Goal: Information Seeking & Learning: Learn about a topic

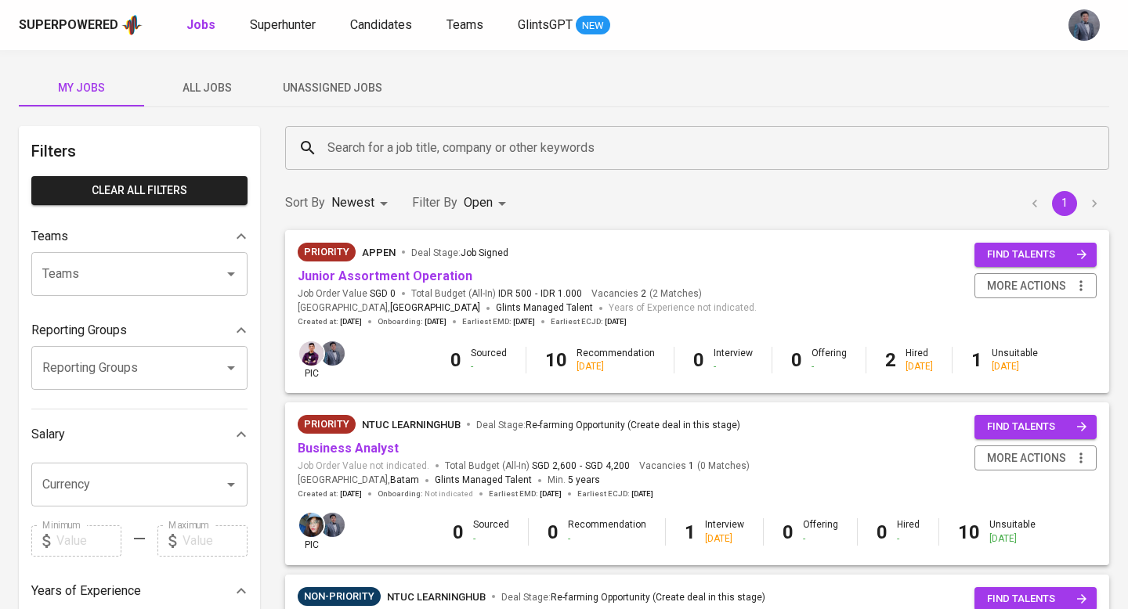
click at [218, 85] on span "All Jobs" at bounding box center [206, 88] width 106 height 20
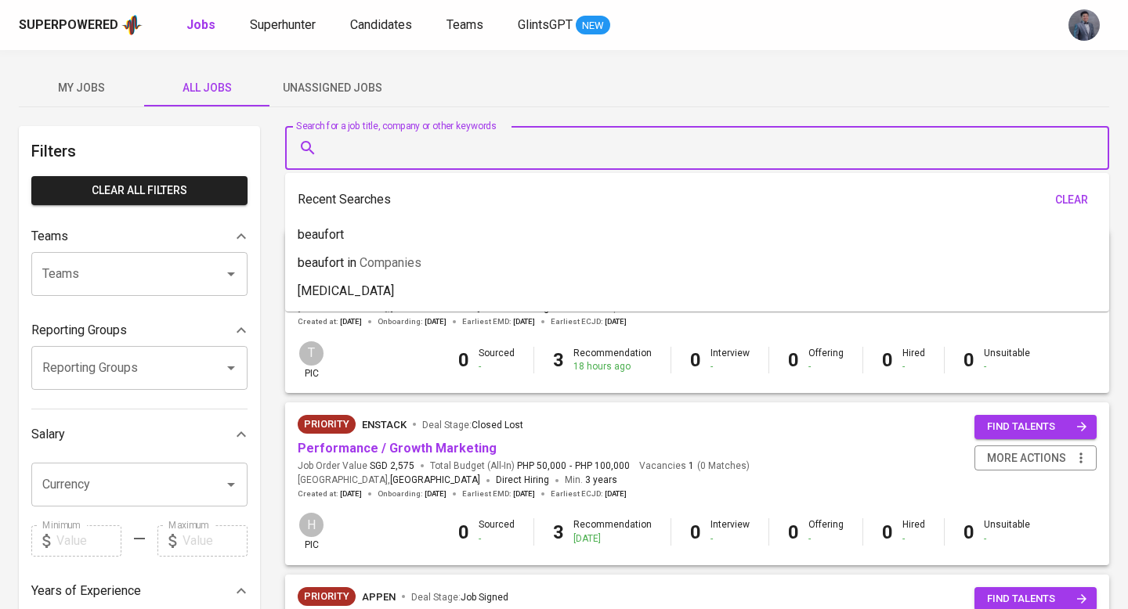
click at [396, 144] on input "Search for a job title, company or other keywords" at bounding box center [700, 148] width 755 height 30
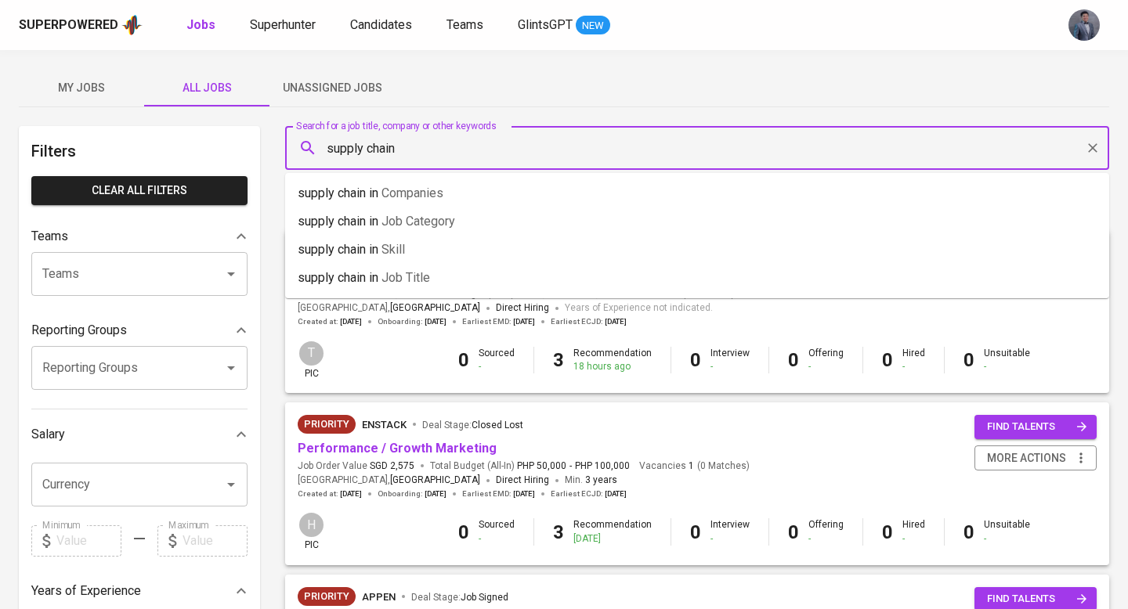
type input "supply chain"
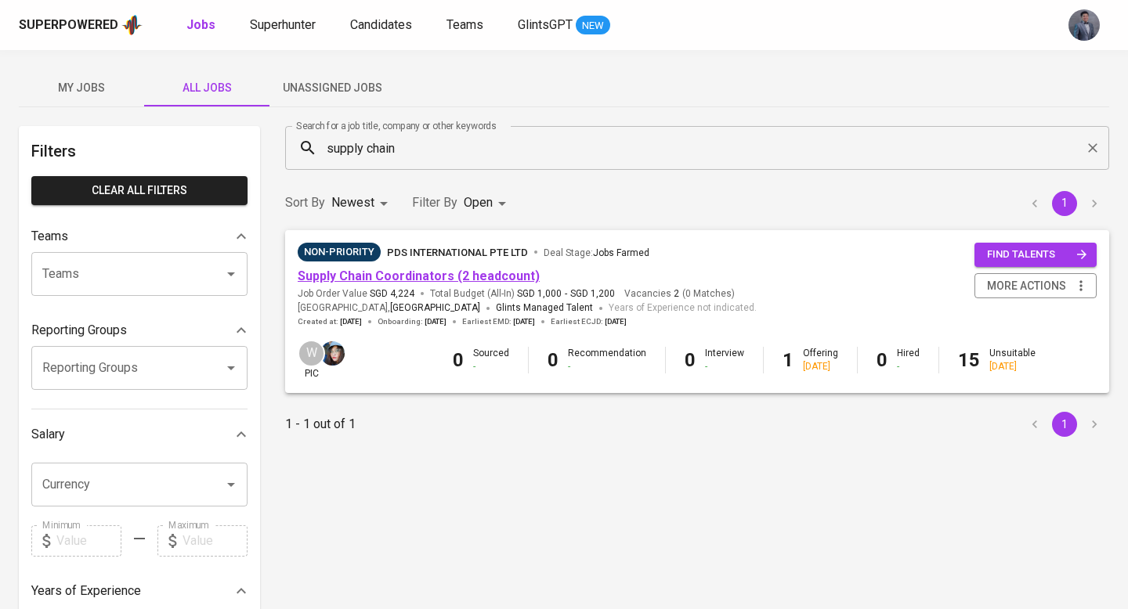
click at [393, 272] on link "Supply Chain Coordinators (2 headcount)" at bounding box center [419, 276] width 242 height 15
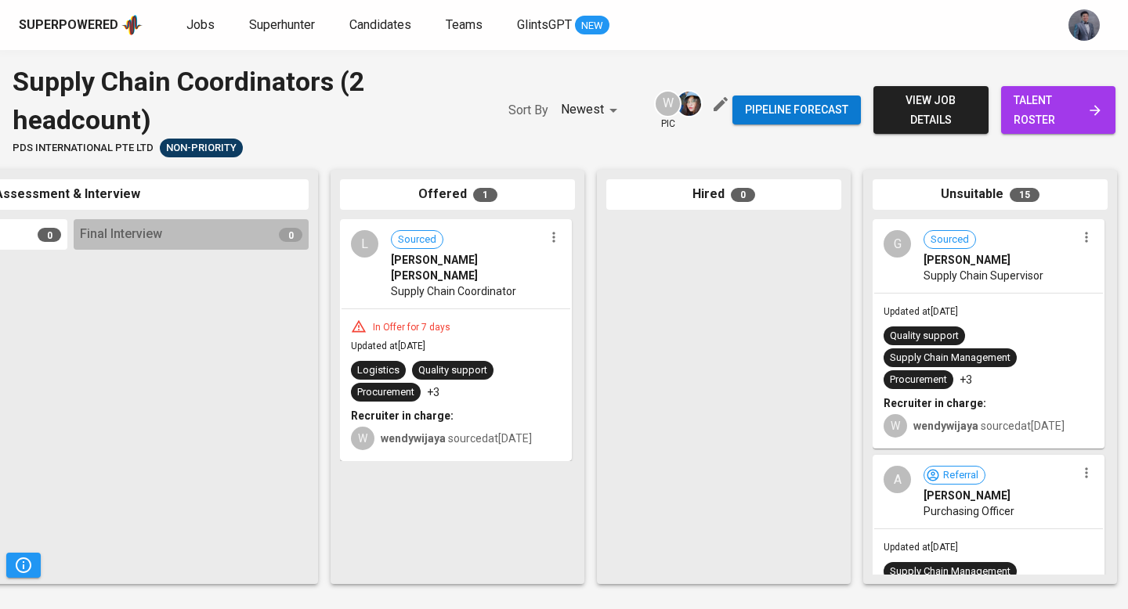
scroll to position [0, 737]
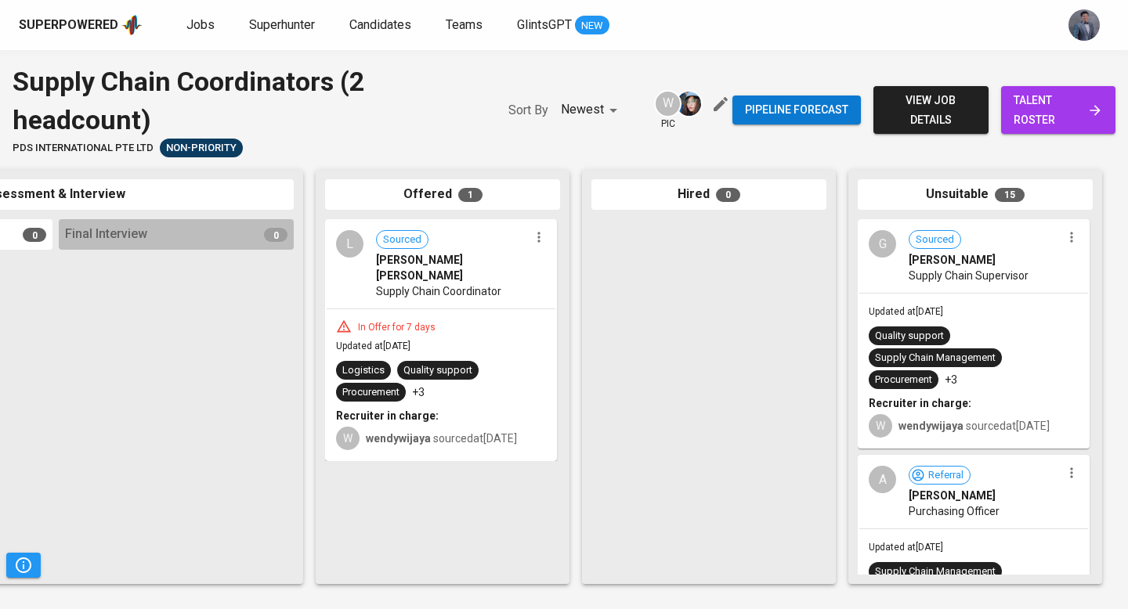
click at [923, 106] on span "view job details" at bounding box center [930, 110] width 89 height 38
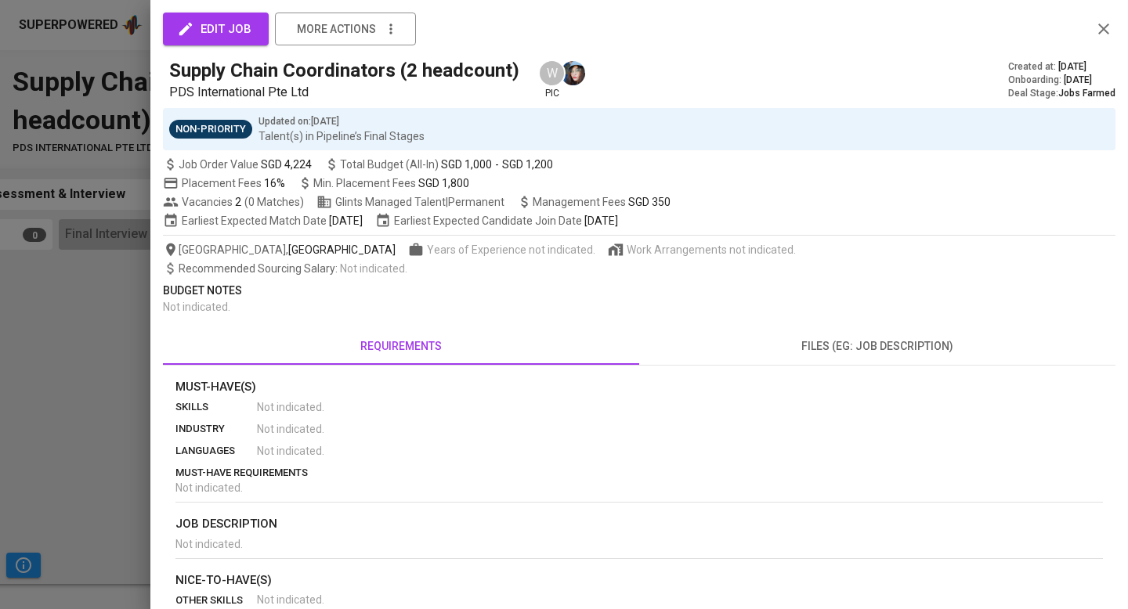
scroll to position [50, 0]
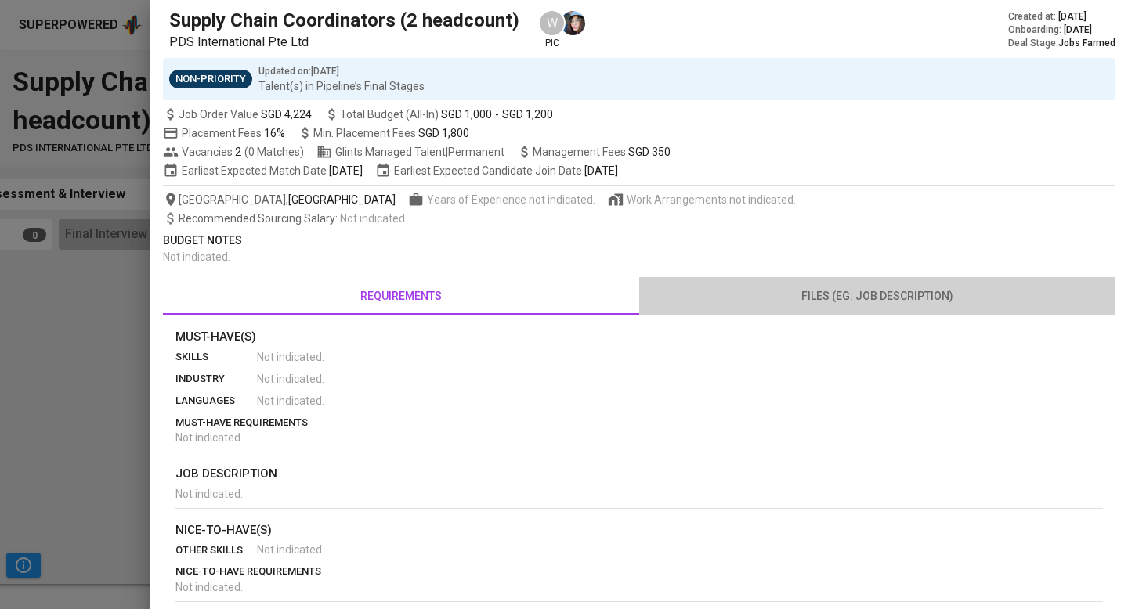
click at [829, 301] on span "files (eg: job description)" at bounding box center [876, 297] width 457 height 20
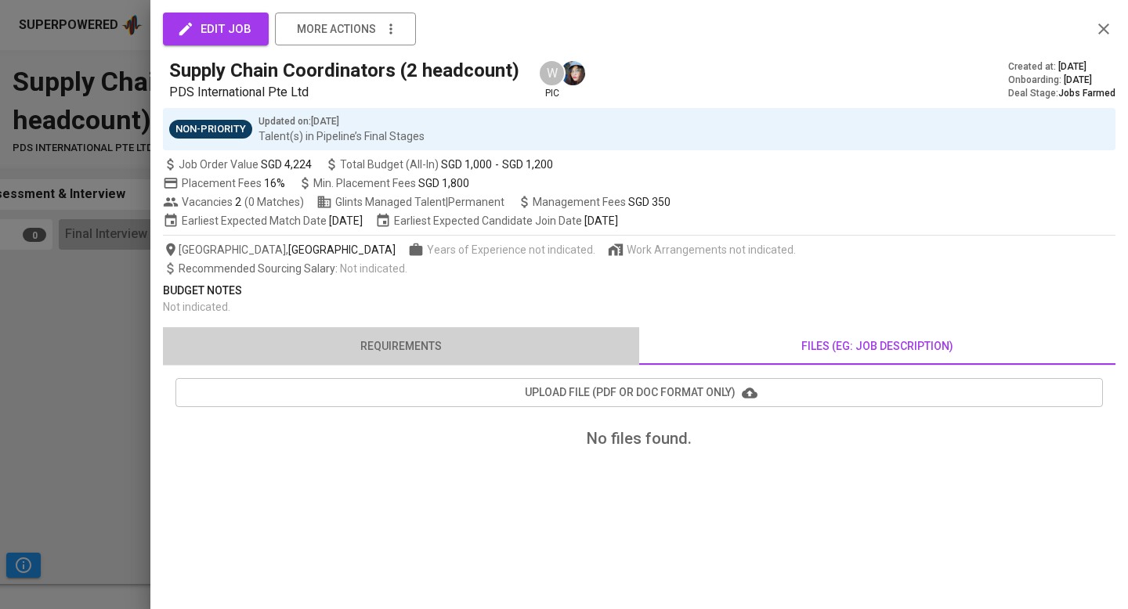
click at [428, 329] on button "requirements" at bounding box center [401, 346] width 476 height 38
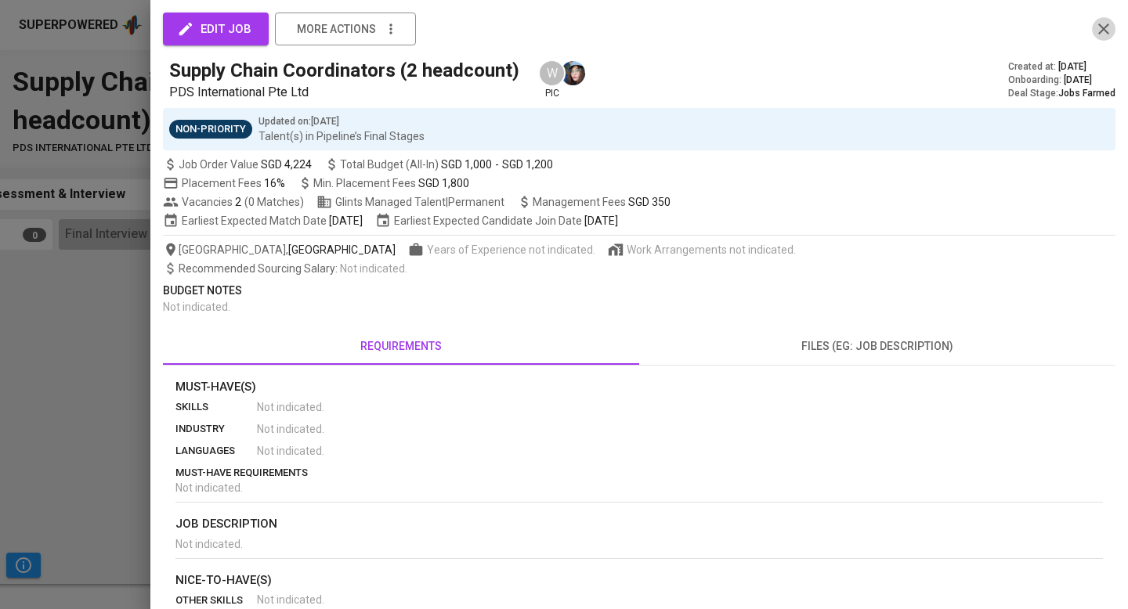
click at [1107, 23] on icon "button" at bounding box center [1103, 28] width 11 height 11
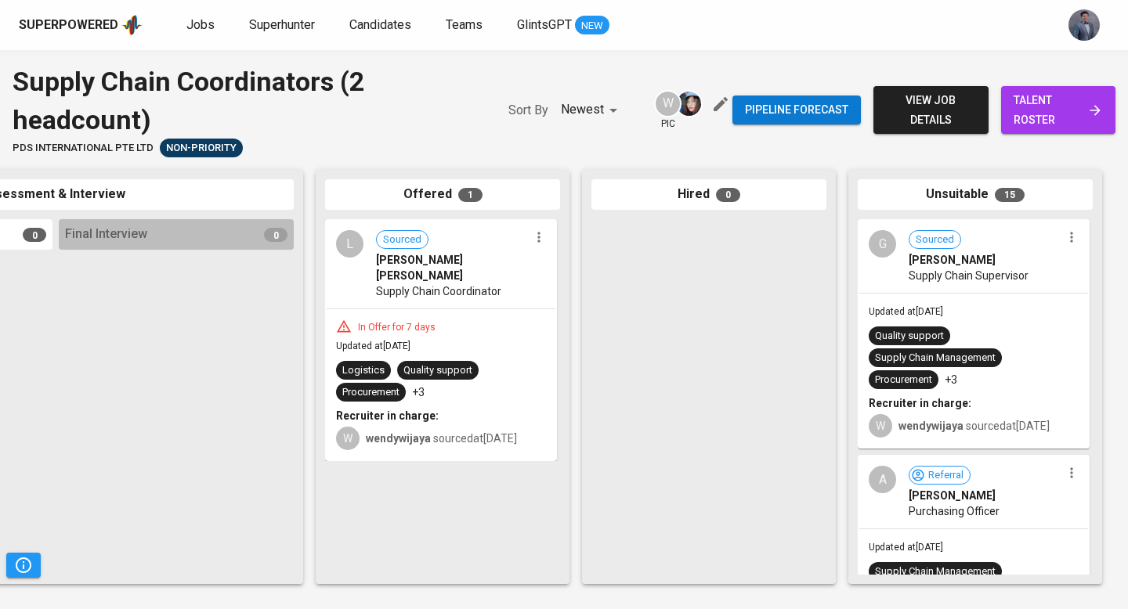
click at [504, 329] on div "In Offer for 7 days Updated at [DATE] Logistics Quality support Procurement +3 …" at bounding box center [441, 384] width 229 height 150
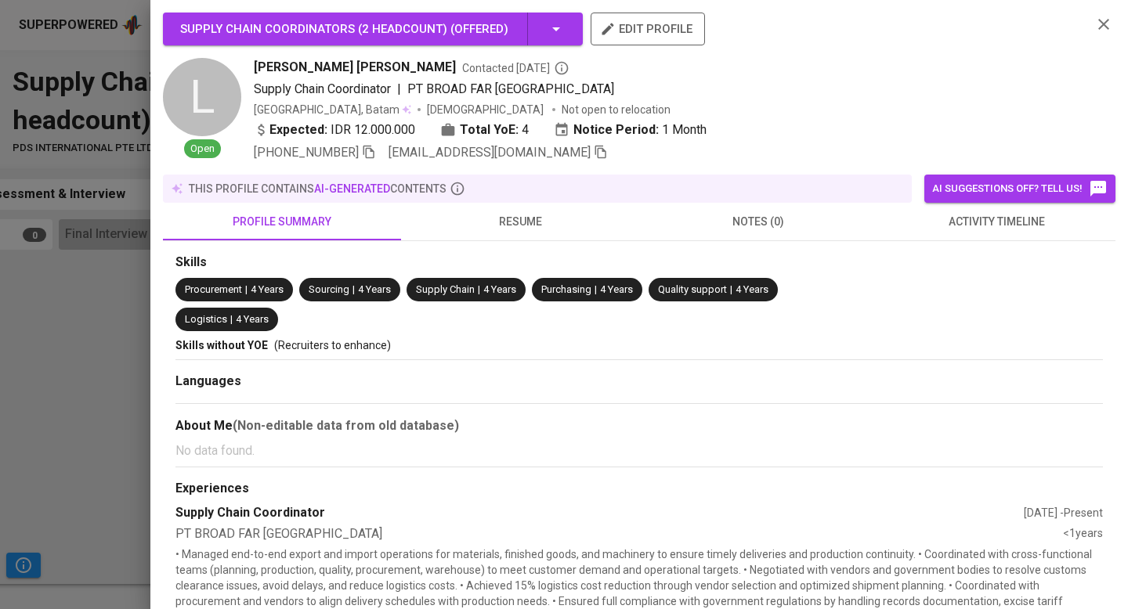
click at [540, 214] on span "resume" at bounding box center [519, 222] width 219 height 20
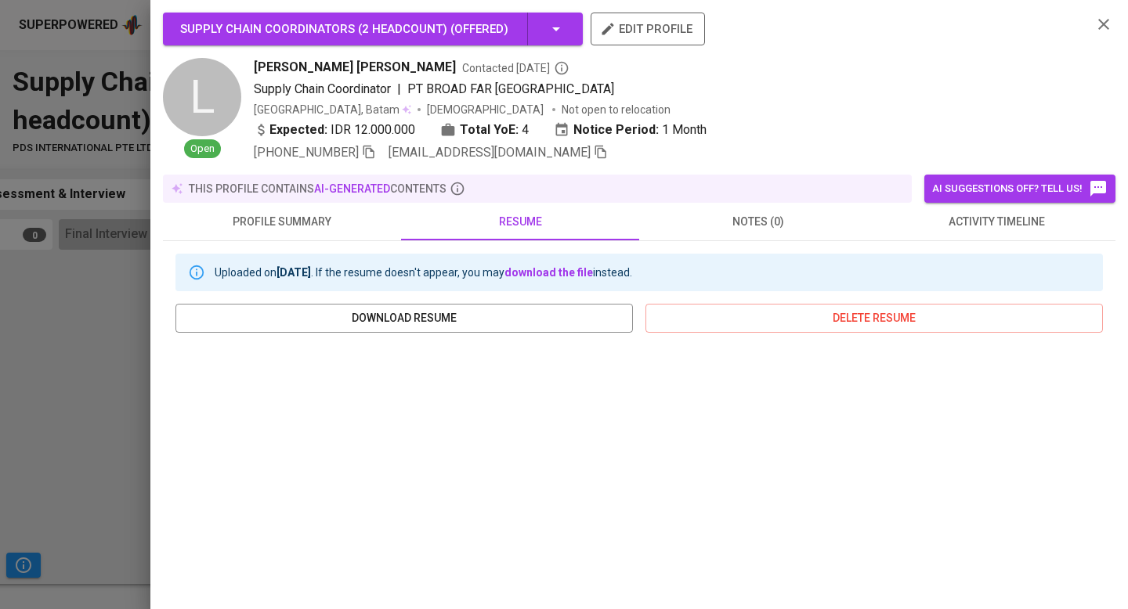
click at [1093, 28] on button "button" at bounding box center [1103, 24] width 23 height 23
